Goal: Check status: Check status

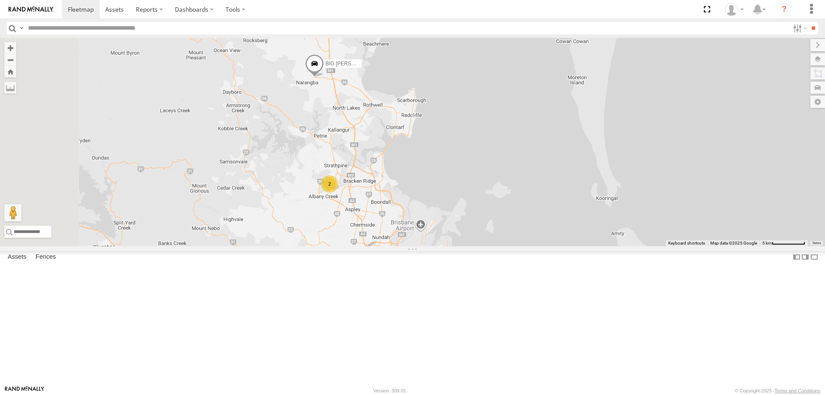
click at [476, 185] on div "BIG [PERSON_NAME] (BIG Truck) 2" at bounding box center [412, 142] width 825 height 208
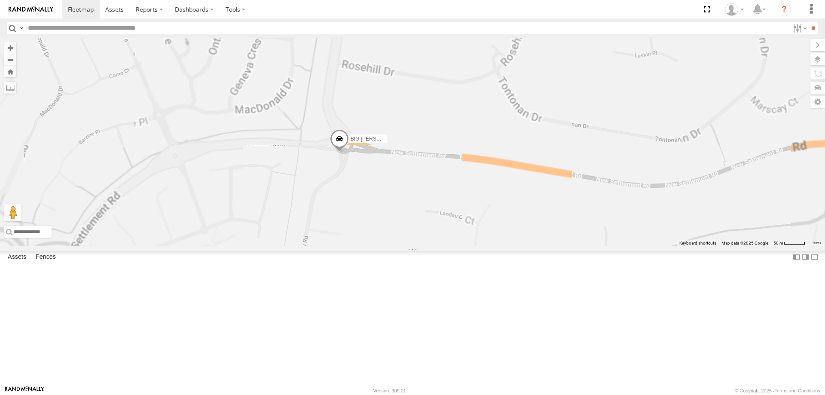
drag, startPoint x: 441, startPoint y: 183, endPoint x: 457, endPoint y: 237, distance: 56.6
click at [457, 237] on div "BIG [PERSON_NAME] (BIG Truck)" at bounding box center [412, 142] width 825 height 208
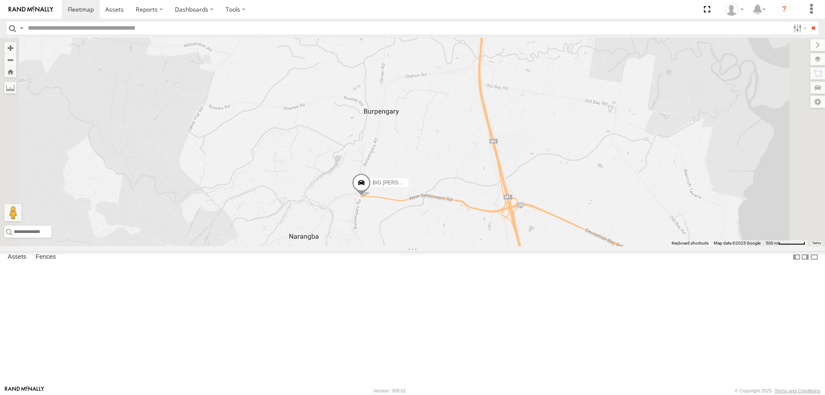
click at [473, 246] on div "BIG [PERSON_NAME] (BIG Truck)" at bounding box center [412, 142] width 825 height 208
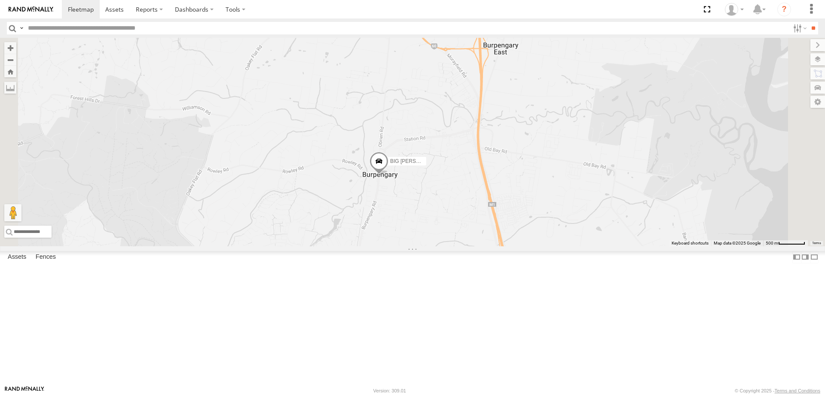
drag, startPoint x: 491, startPoint y: 206, endPoint x: 490, endPoint y: 269, distance: 63.2
click at [490, 246] on div "BIG [PERSON_NAME] (BIG Truck)" at bounding box center [412, 142] width 825 height 208
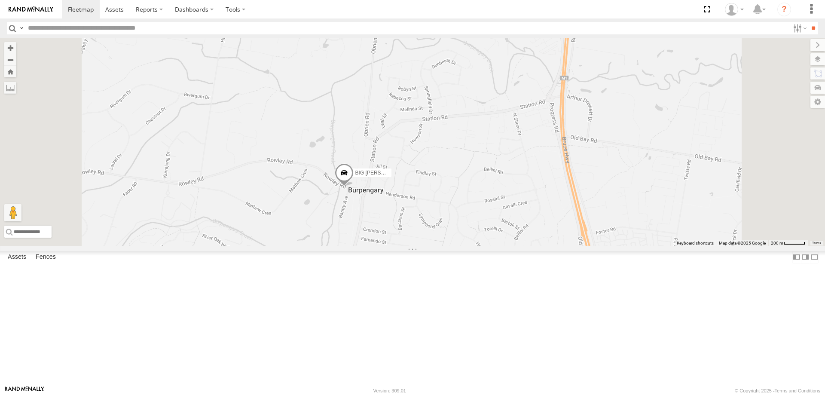
drag, startPoint x: 518, startPoint y: 236, endPoint x: 495, endPoint y: 217, distance: 29.8
click at [505, 198] on div "BIG [PERSON_NAME] (BIG Truck)" at bounding box center [412, 142] width 825 height 208
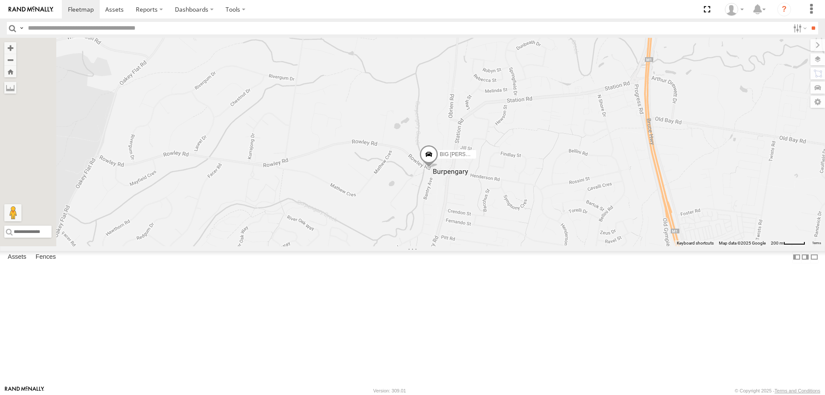
drag, startPoint x: 453, startPoint y: 270, endPoint x: 542, endPoint y: 256, distance: 90.2
click at [542, 246] on div "BIG [PERSON_NAME] (BIG Truck)" at bounding box center [412, 142] width 825 height 208
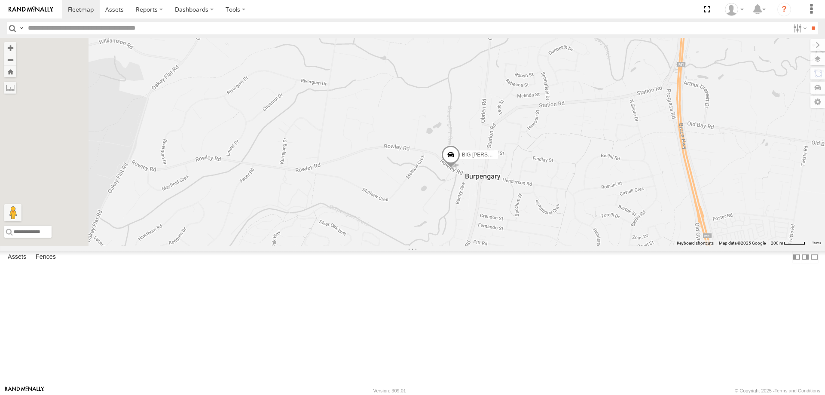
drag, startPoint x: 460, startPoint y: 214, endPoint x: 500, endPoint y: 224, distance: 40.8
click at [500, 224] on div "BIG [PERSON_NAME] (BIG Truck)" at bounding box center [412, 142] width 825 height 208
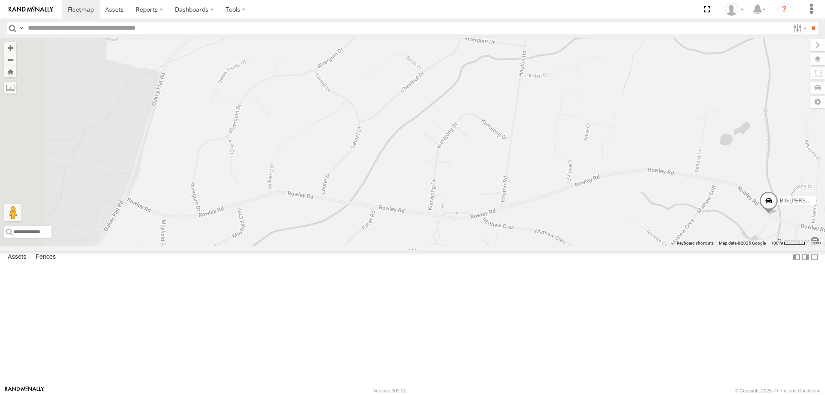
drag, startPoint x: 391, startPoint y: 226, endPoint x: 577, endPoint y: 263, distance: 189.7
click at [577, 246] on div "BIG [PERSON_NAME] (BIG Truck)" at bounding box center [412, 142] width 825 height 208
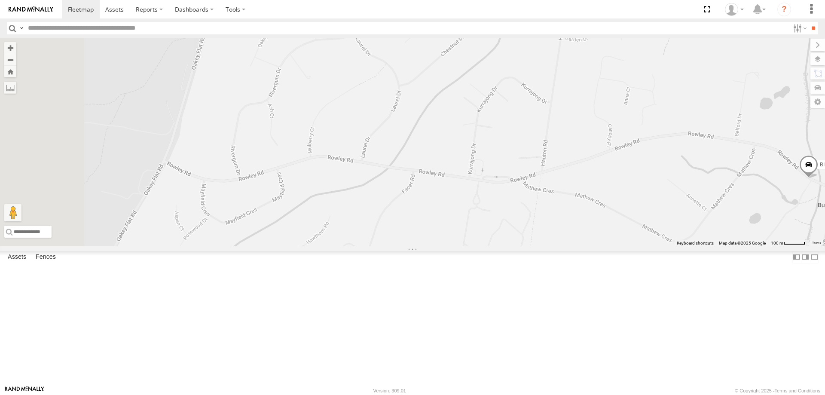
drag, startPoint x: 395, startPoint y: 201, endPoint x: 437, endPoint y: 164, distance: 55.1
click at [437, 164] on div "BIG [PERSON_NAME] (BIG Truck)" at bounding box center [412, 142] width 825 height 208
drag, startPoint x: 455, startPoint y: 218, endPoint x: 472, endPoint y: 195, distance: 28.9
click at [472, 195] on div "BIG [PERSON_NAME] (BIG Truck)" at bounding box center [412, 142] width 825 height 208
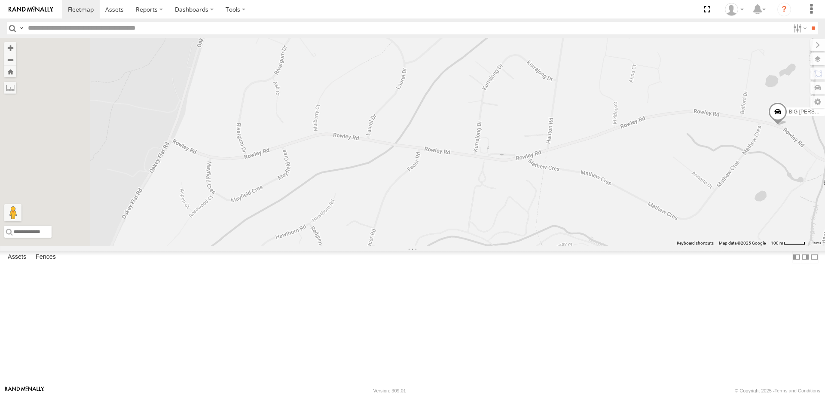
drag, startPoint x: 496, startPoint y: 270, endPoint x: 486, endPoint y: 270, distance: 9.9
click at [486, 246] on div "BIG [PERSON_NAME] (BIG Truck)" at bounding box center [412, 142] width 825 height 208
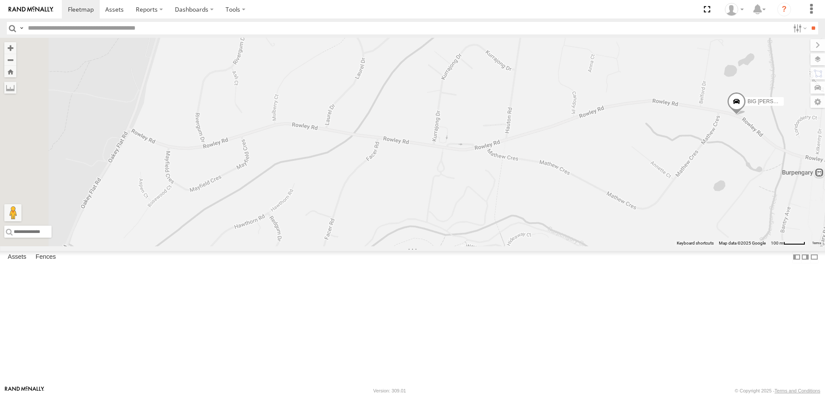
drag, startPoint x: 587, startPoint y: 269, endPoint x: 545, endPoint y: 259, distance: 43.4
click at [545, 246] on div "BIG [PERSON_NAME] (BIG Truck)" at bounding box center [412, 142] width 825 height 208
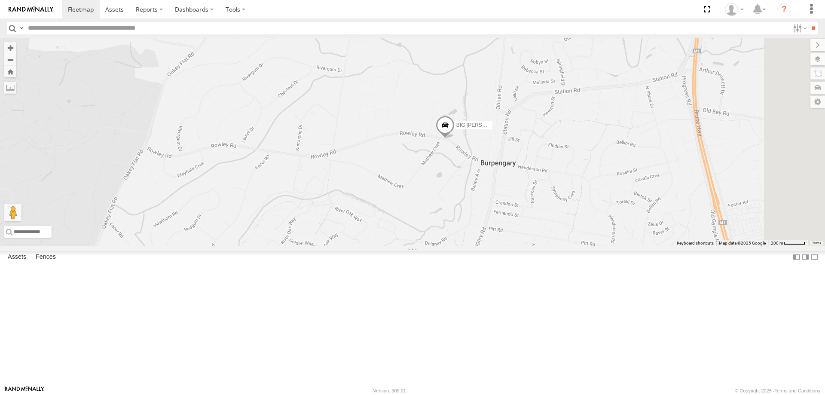
drag, startPoint x: 606, startPoint y: 259, endPoint x: 467, endPoint y: 246, distance: 140.3
click at [467, 246] on div "BIG [PERSON_NAME] (BIG Truck)" at bounding box center [412, 142] width 825 height 208
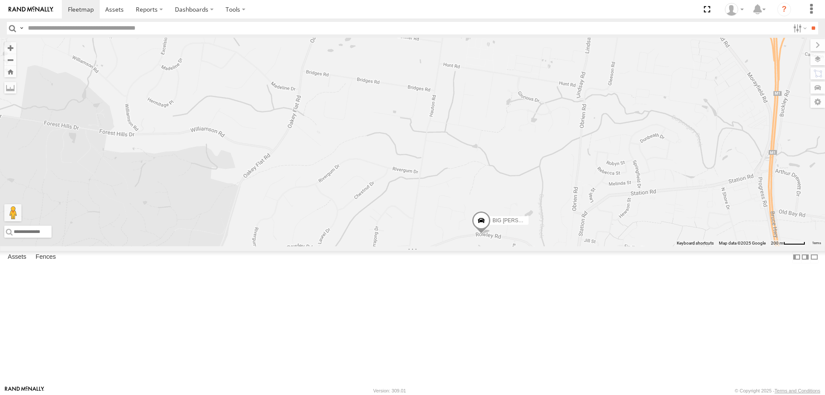
drag, startPoint x: 438, startPoint y: 153, endPoint x: 518, endPoint y: 257, distance: 130.7
click at [518, 246] on div "BIG [PERSON_NAME] (BIG Truck)" at bounding box center [412, 142] width 825 height 208
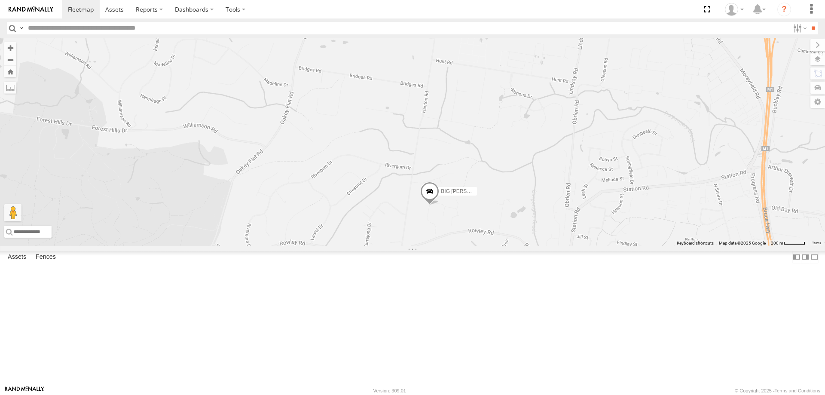
drag, startPoint x: 486, startPoint y: 334, endPoint x: 462, endPoint y: 321, distance: 27.9
click at [462, 246] on div "BIG [PERSON_NAME] (BIG Truck)" at bounding box center [412, 142] width 825 height 208
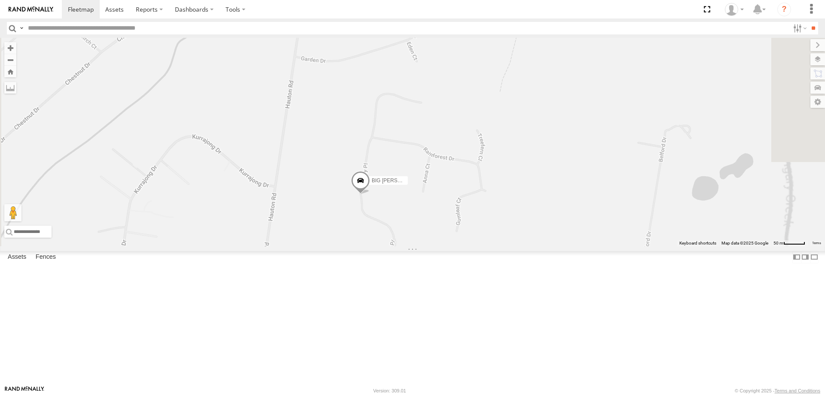
drag, startPoint x: 513, startPoint y: 306, endPoint x: 492, endPoint y: 249, distance: 60.9
click at [452, 184] on span "BIG [PERSON_NAME] (BIG Truck)" at bounding box center [412, 181] width 80 height 6
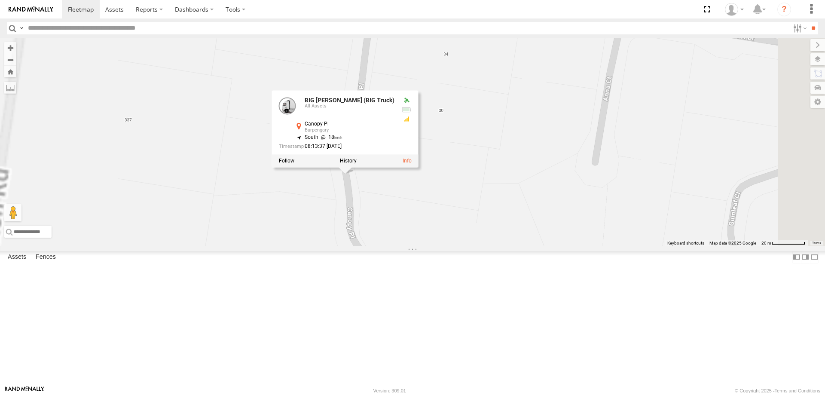
drag, startPoint x: 464, startPoint y: 265, endPoint x: 503, endPoint y: 285, distance: 44.6
click at [503, 246] on div "BIG [PERSON_NAME] (BIG Truck) BIG [PERSON_NAME] (BIG Truck) All Assets Canopy P…" at bounding box center [412, 142] width 825 height 208
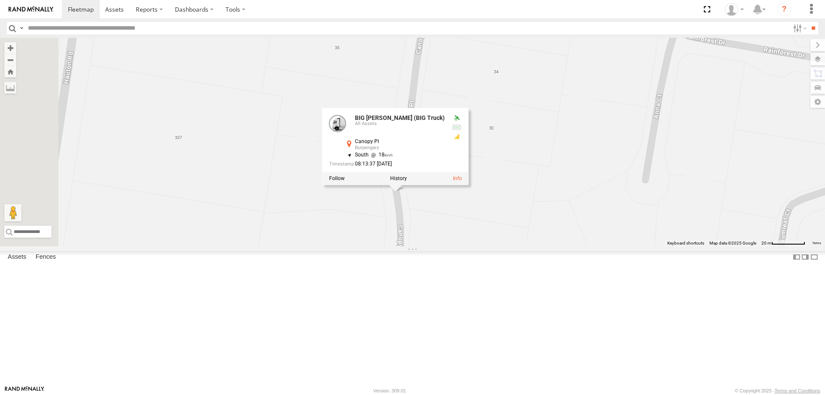
drag, startPoint x: 468, startPoint y: 270, endPoint x: 519, endPoint y: 288, distance: 54.2
click at [519, 246] on div "BIG [PERSON_NAME] (BIG Truck) BIG [PERSON_NAME] (BIG Truck) All Assets Canopy P…" at bounding box center [412, 142] width 825 height 208
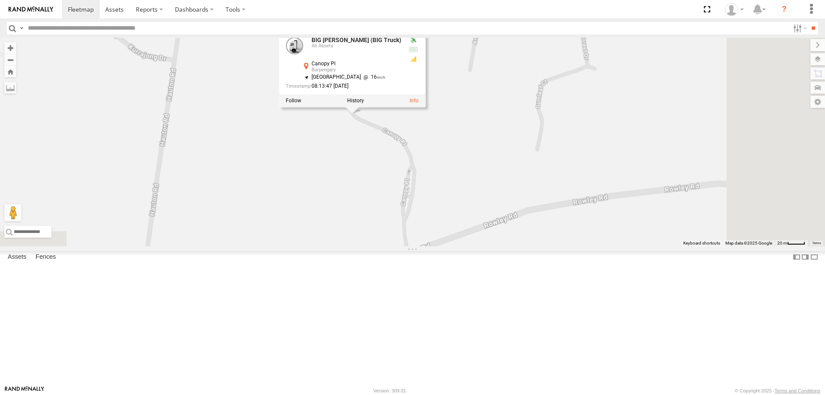
drag, startPoint x: 593, startPoint y: 292, endPoint x: 560, endPoint y: 207, distance: 91.3
click at [560, 207] on div "BIG [PERSON_NAME] (BIG Truck) BIG [PERSON_NAME] (BIG Truck) All Assets Canopy P…" at bounding box center [412, 142] width 825 height 208
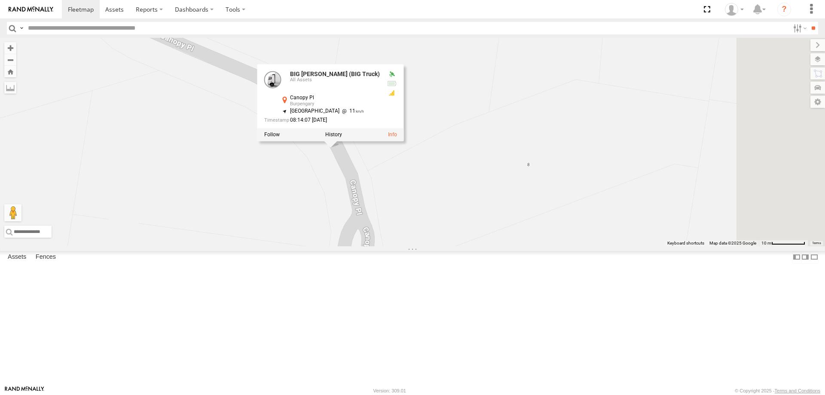
drag, startPoint x: 499, startPoint y: 251, endPoint x: 429, endPoint y: 231, distance: 72.3
click at [429, 231] on div "BIG [PERSON_NAME] (BIG Truck) BIG [PERSON_NAME] (BIG Truck) All Assets Canopy P…" at bounding box center [412, 142] width 825 height 208
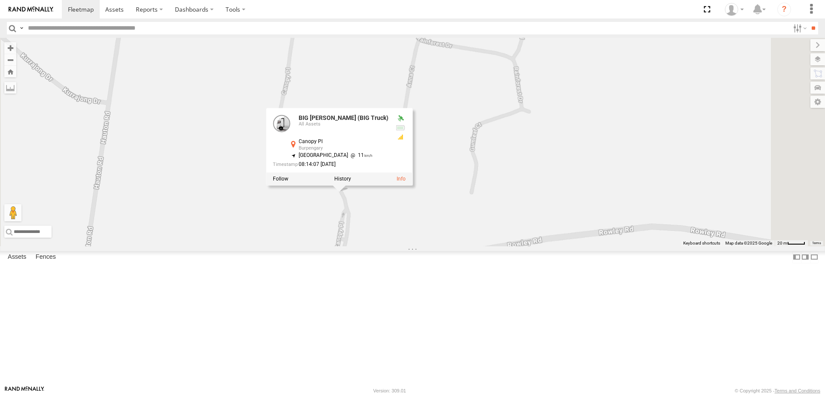
drag, startPoint x: 437, startPoint y: 242, endPoint x: 463, endPoint y: 279, distance: 45.8
click at [463, 246] on div "BIG [PERSON_NAME] (BIG Truck) BIG [PERSON_NAME] (BIG Truck) All Assets Canopy P…" at bounding box center [412, 142] width 825 height 208
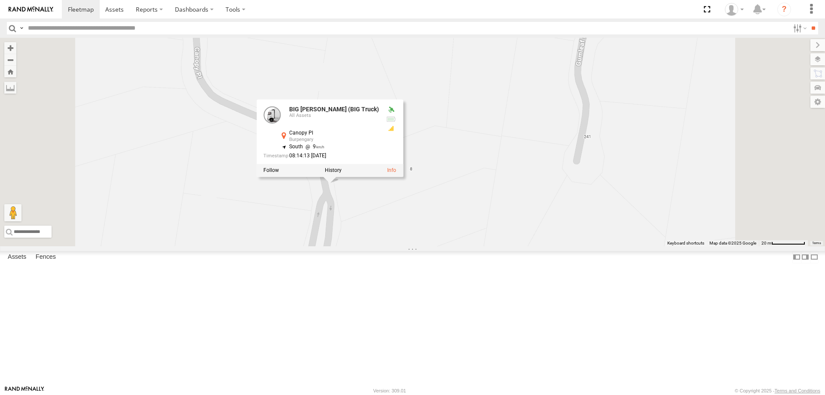
drag, startPoint x: 508, startPoint y: 312, endPoint x: 486, endPoint y: 283, distance: 36.8
click at [486, 246] on div "BIG [PERSON_NAME] (BIG Truck) BIG [PERSON_NAME] (BIG Truck) All Assets Canopy P…" at bounding box center [412, 142] width 825 height 208
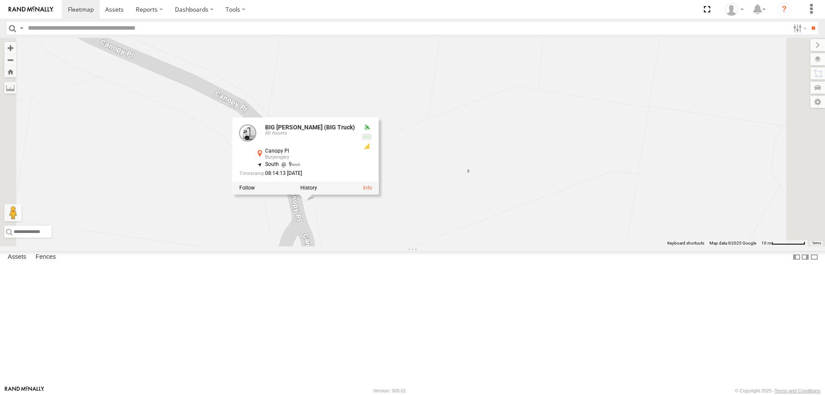
drag, startPoint x: 489, startPoint y: 216, endPoint x: 509, endPoint y: 266, distance: 53.2
click at [509, 246] on div "BIG [PERSON_NAME] (BIG Truck) BIG [PERSON_NAME] (BIG Truck) All Assets Canopy P…" at bounding box center [412, 142] width 825 height 208
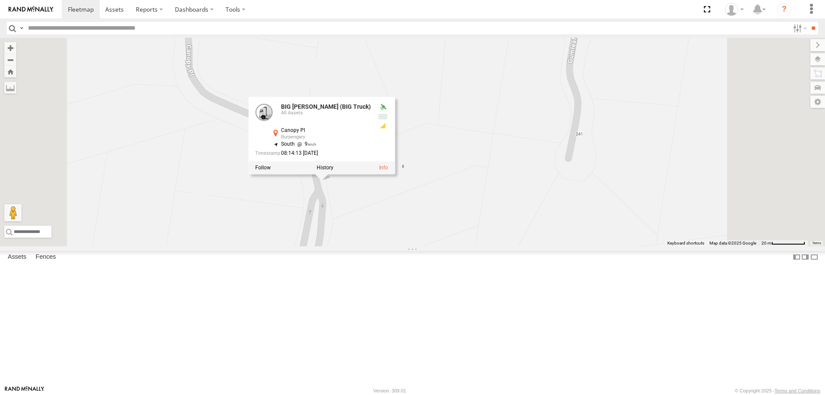
drag, startPoint x: 554, startPoint y: 259, endPoint x: 521, endPoint y: 249, distance: 35.1
click at [521, 246] on div "BIG [PERSON_NAME] (BIG Truck) BIG [PERSON_NAME] (BIG Truck) All Assets Canopy P…" at bounding box center [412, 142] width 825 height 208
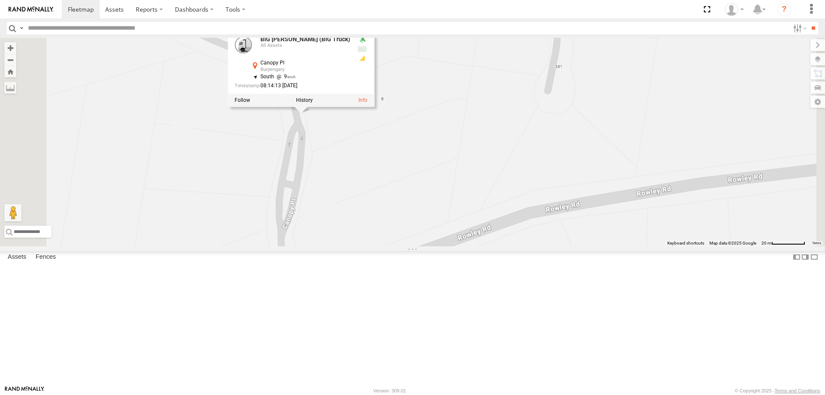
drag, startPoint x: 501, startPoint y: 278, endPoint x: 484, endPoint y: 220, distance: 60.8
click at [484, 220] on div "BIG [PERSON_NAME] (BIG Truck) BIG [PERSON_NAME] (BIG Truck) All Assets Canopy P…" at bounding box center [412, 142] width 825 height 208
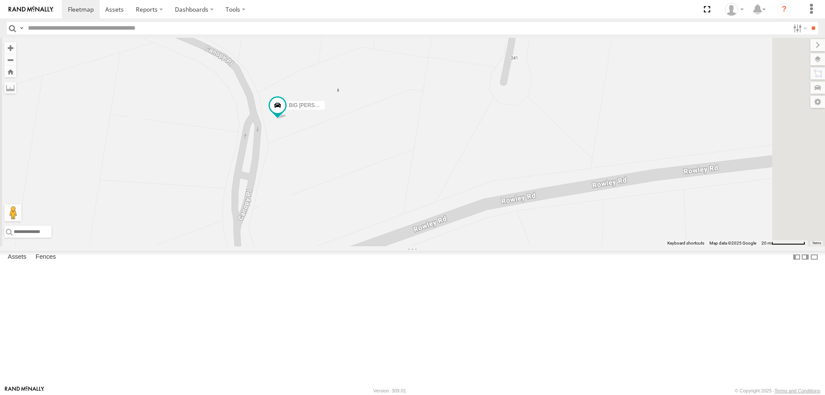
drag, startPoint x: 421, startPoint y: 234, endPoint x: 377, endPoint y: 226, distance: 45.1
click at [377, 226] on div "BIG [PERSON_NAME] (BIG Truck)" at bounding box center [412, 142] width 825 height 208
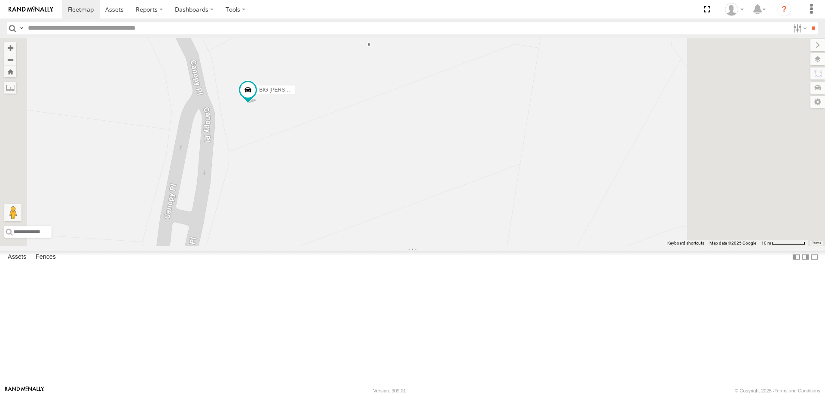
drag, startPoint x: 407, startPoint y: 206, endPoint x: 373, endPoint y: 189, distance: 37.7
click at [373, 189] on div "BIG [PERSON_NAME] (BIG Truck)" at bounding box center [412, 142] width 825 height 208
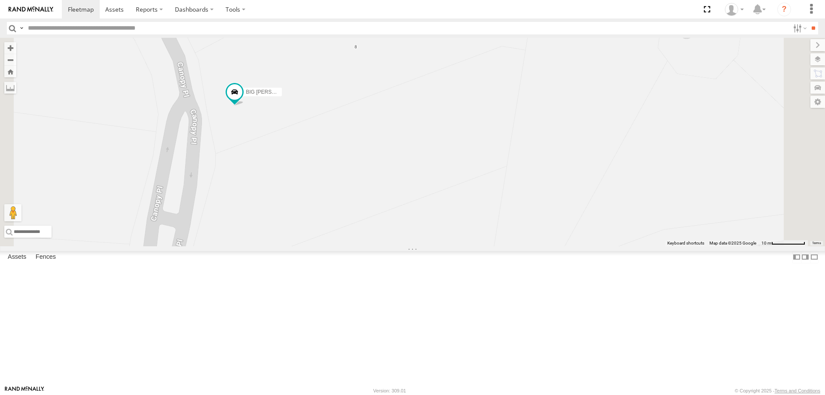
drag, startPoint x: 382, startPoint y: 206, endPoint x: 360, endPoint y: 210, distance: 21.8
click at [360, 210] on div "BIG [PERSON_NAME] (BIG Truck)" at bounding box center [412, 142] width 825 height 208
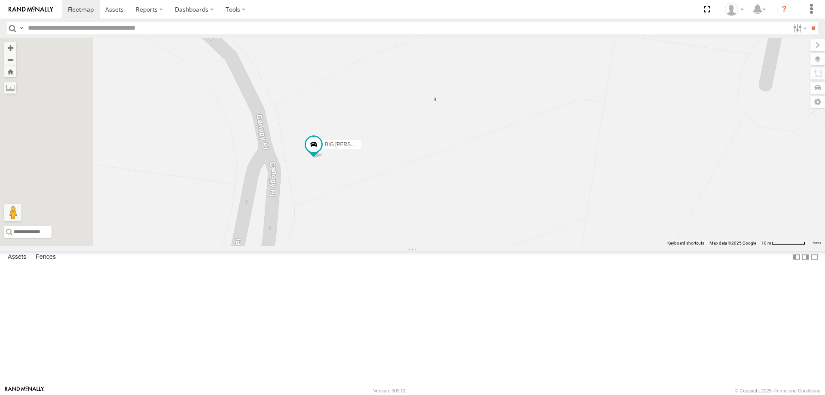
drag, startPoint x: 349, startPoint y: 191, endPoint x: 433, endPoint y: 242, distance: 98.2
click at [433, 242] on div "BIG [PERSON_NAME] (BIG Truck)" at bounding box center [412, 142] width 825 height 208
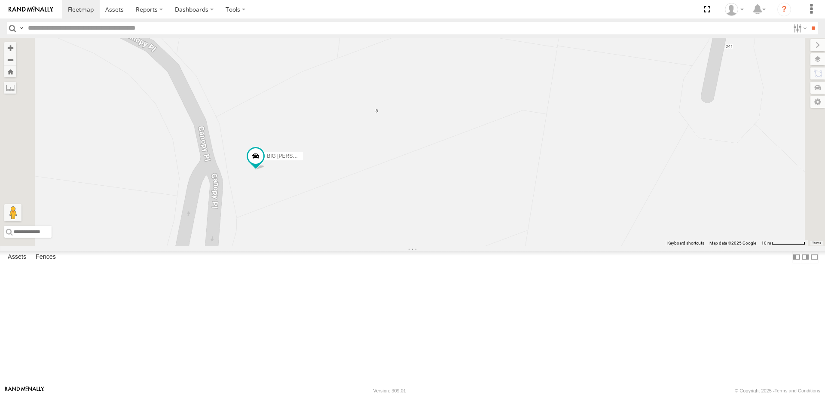
drag, startPoint x: 469, startPoint y: 263, endPoint x: 416, endPoint y: 274, distance: 54.5
click at [416, 246] on div "BIG [PERSON_NAME] (BIG Truck)" at bounding box center [412, 142] width 825 height 208
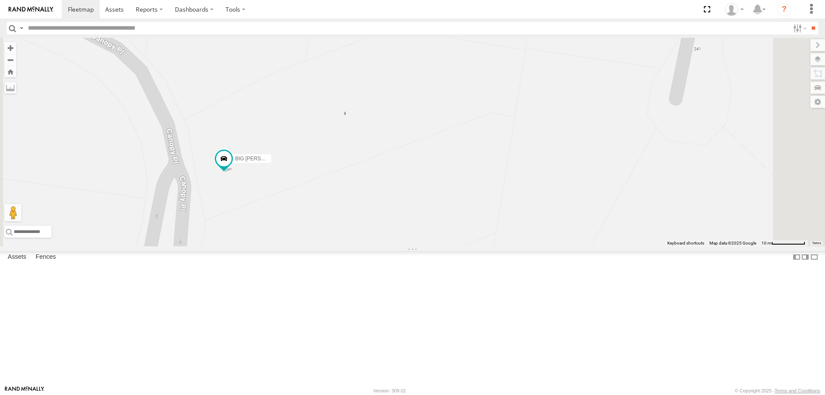
drag, startPoint x: 470, startPoint y: 253, endPoint x: 437, endPoint y: 256, distance: 32.8
click at [437, 246] on div "BIG [PERSON_NAME] (BIG Truck)" at bounding box center [412, 142] width 825 height 208
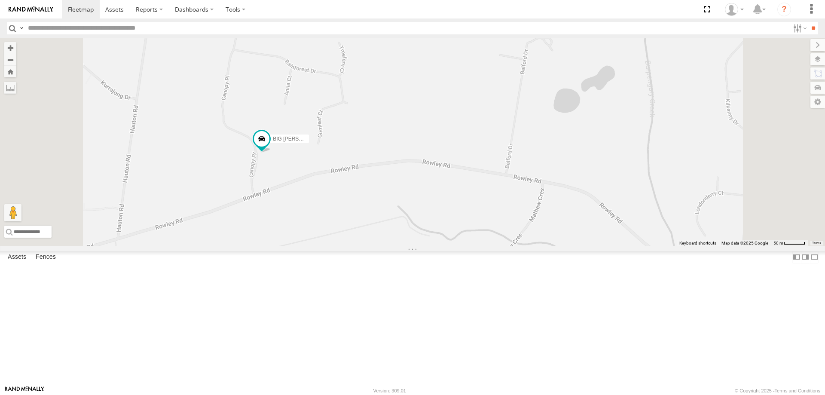
drag, startPoint x: 400, startPoint y: 200, endPoint x: 386, endPoint y: 223, distance: 26.0
click at [386, 223] on div "BIG [PERSON_NAME] (BIG Truck)" at bounding box center [412, 142] width 825 height 208
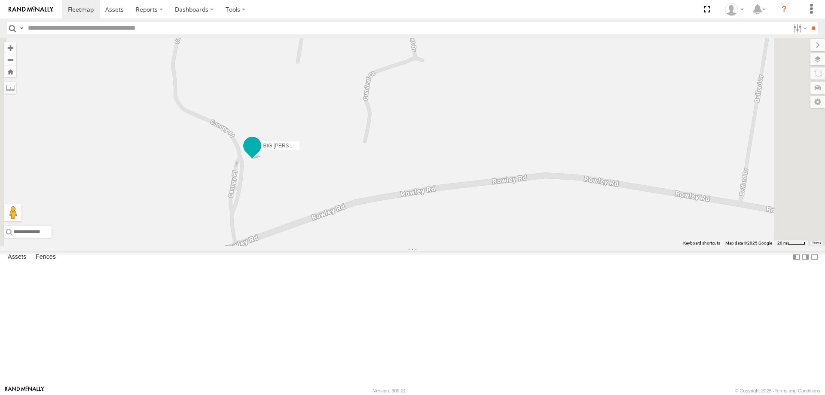
click at [260, 153] on span at bounding box center [252, 145] width 15 height 15
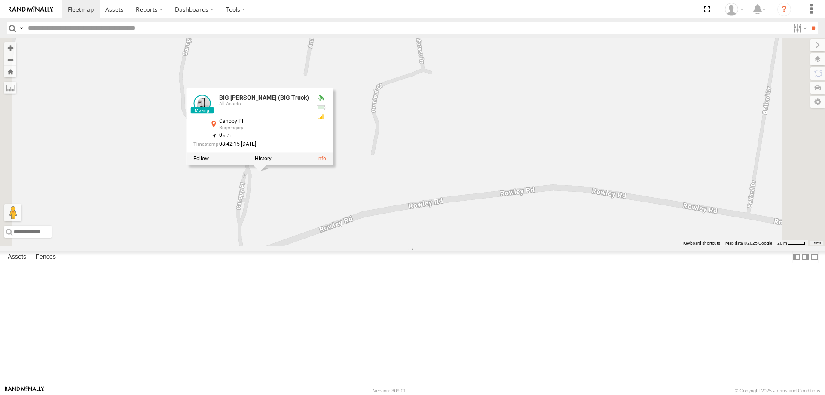
drag, startPoint x: 382, startPoint y: 245, endPoint x: 393, endPoint y: 268, distance: 25.0
click at [393, 246] on div "BIG [PERSON_NAME] (BIG Truck) BIG [PERSON_NAME] (BIG Truck) All Assets Canopy P…" at bounding box center [412, 142] width 825 height 208
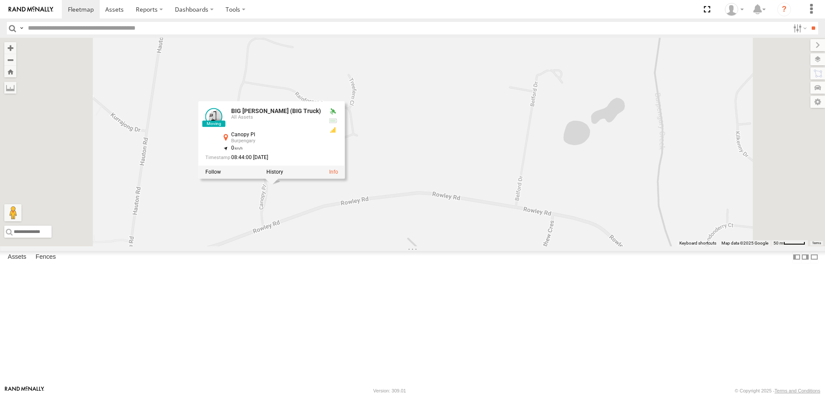
drag, startPoint x: 391, startPoint y: 267, endPoint x: 393, endPoint y: 244, distance: 23.7
click at [393, 244] on div "BIG [PERSON_NAME] (BIG Truck) BIG [PERSON_NAME] (BIG Truck) All Assets Canopy P…" at bounding box center [412, 142] width 825 height 208
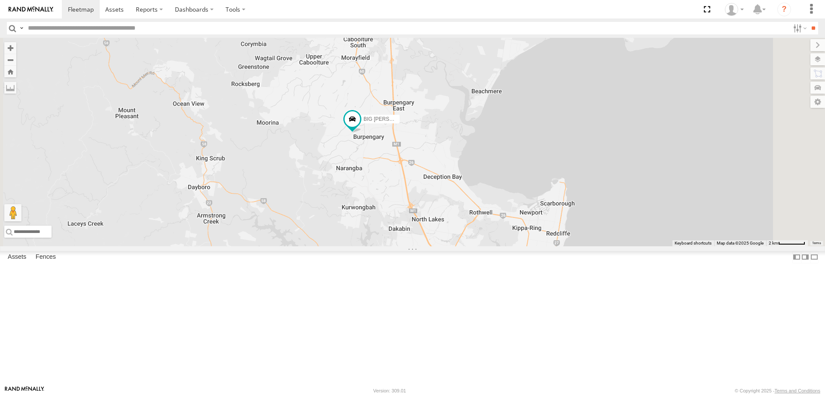
drag, startPoint x: 450, startPoint y: 131, endPoint x: 410, endPoint y: 242, distance: 119.0
click at [410, 242] on div "BIG [PERSON_NAME] (BIG Truck) 2" at bounding box center [412, 142] width 825 height 208
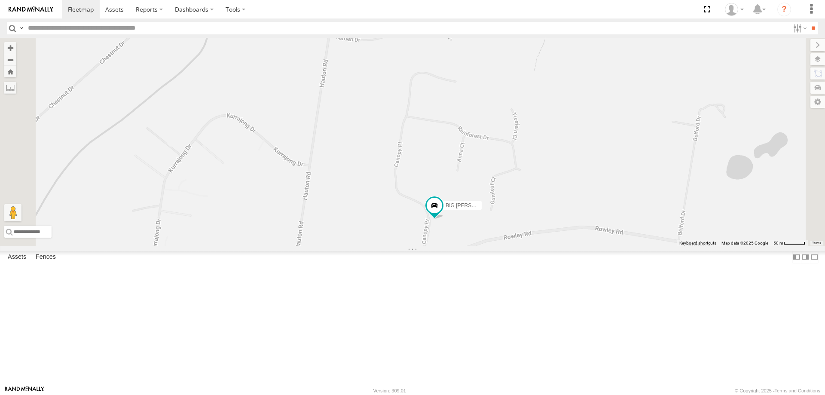
drag, startPoint x: 558, startPoint y: 319, endPoint x: 527, endPoint y: 224, distance: 100.2
click at [527, 224] on div "BIG [PERSON_NAME] (BIG Truck)" at bounding box center [412, 142] width 825 height 208
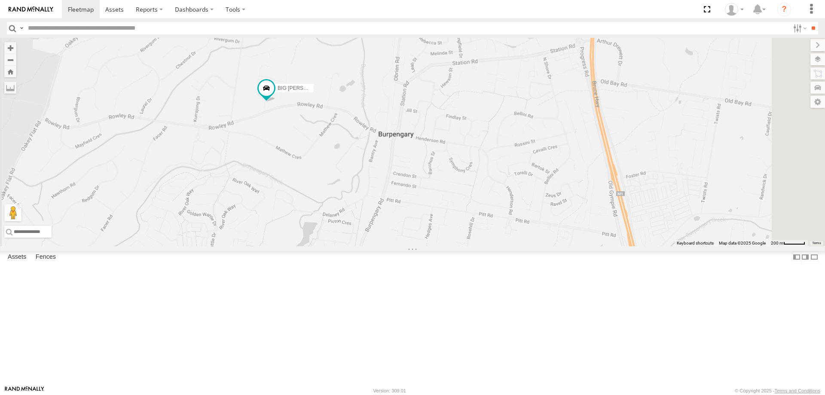
drag, startPoint x: 451, startPoint y: 288, endPoint x: 395, endPoint y: 204, distance: 101.4
click at [395, 204] on div "BIG [PERSON_NAME] (BIG Truck)" at bounding box center [412, 142] width 825 height 208
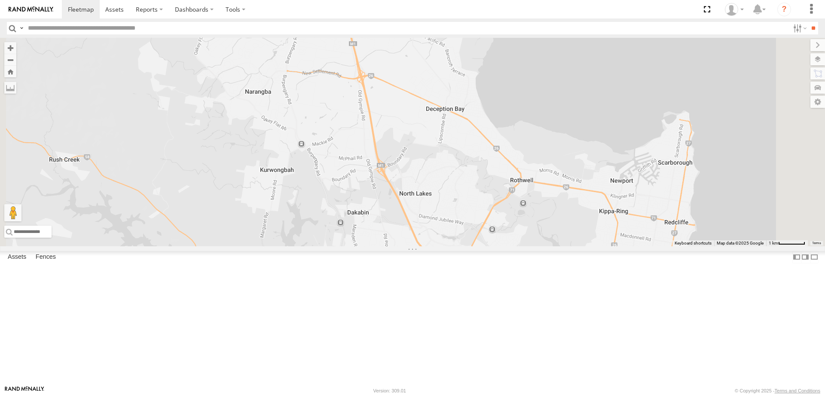
drag, startPoint x: 423, startPoint y: 252, endPoint x: 400, endPoint y: 145, distance: 109.3
click at [400, 145] on div "BIG [PERSON_NAME] (BIG Truck)" at bounding box center [412, 142] width 825 height 208
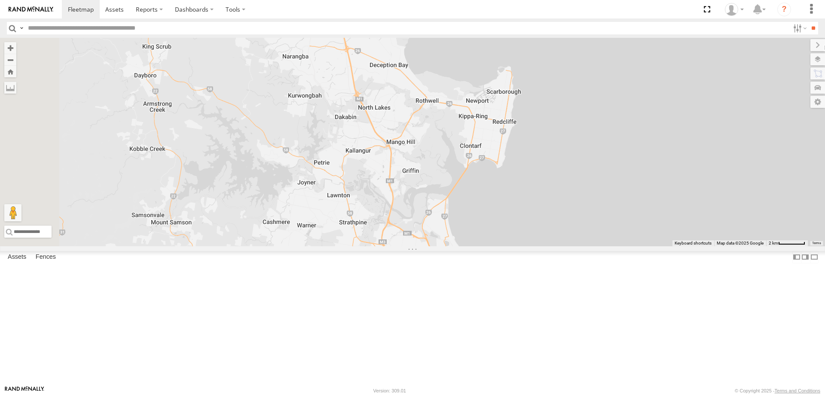
drag, startPoint x: 410, startPoint y: 201, endPoint x: 427, endPoint y: 167, distance: 38.1
click at [427, 167] on div "BIG [PERSON_NAME] (BIG Truck) 2" at bounding box center [412, 142] width 825 height 208
drag, startPoint x: 219, startPoint y: 207, endPoint x: 214, endPoint y: 208, distance: 4.3
drag, startPoint x: 214, startPoint y: 208, endPoint x: 328, endPoint y: 303, distance: 148.5
click at [328, 246] on div "BIG [PERSON_NAME] (BIG Truck) 2" at bounding box center [412, 142] width 825 height 208
